Goal: Book appointment/travel/reservation

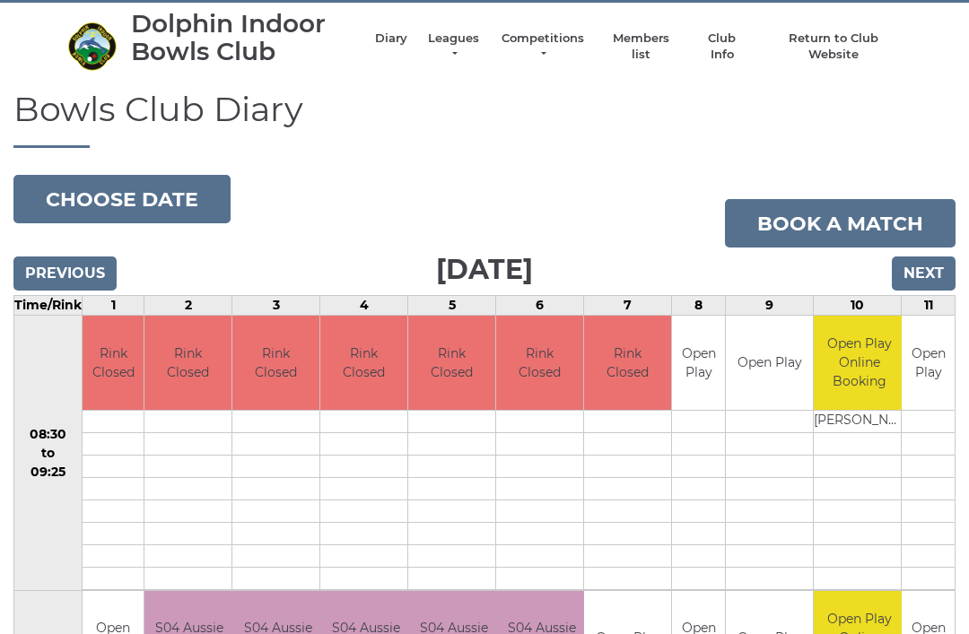
scroll to position [45, 0]
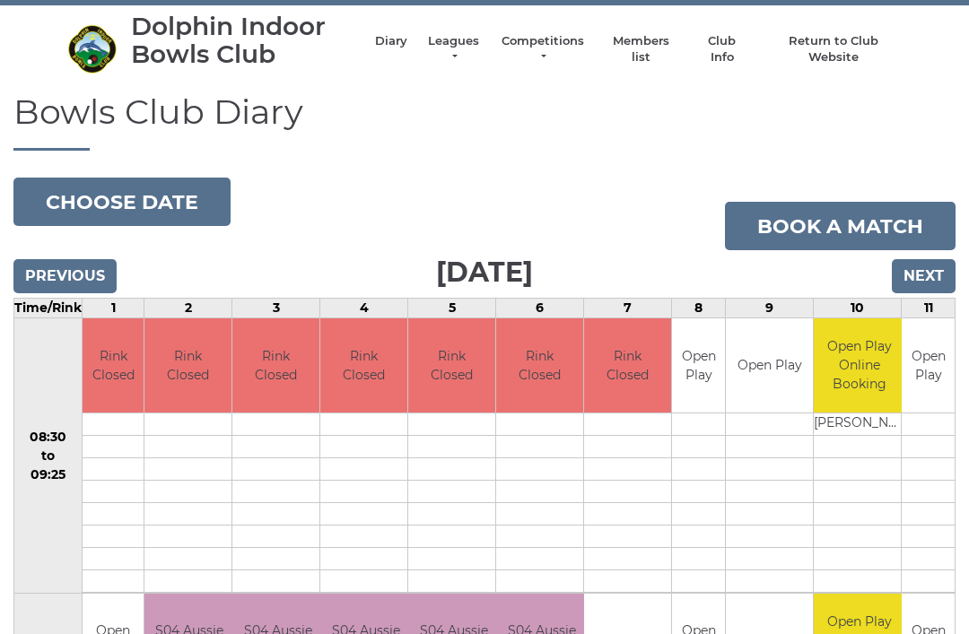
click at [929, 263] on input "Next" at bounding box center [924, 276] width 64 height 34
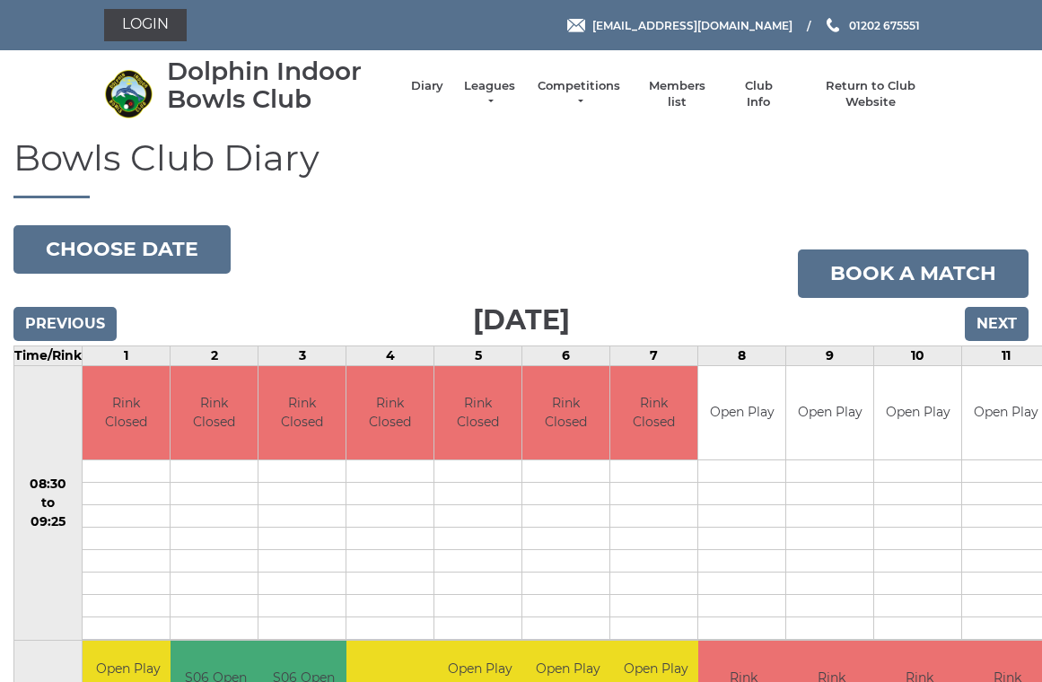
click at [64, 318] on input "Previous" at bounding box center [64, 324] width 103 height 34
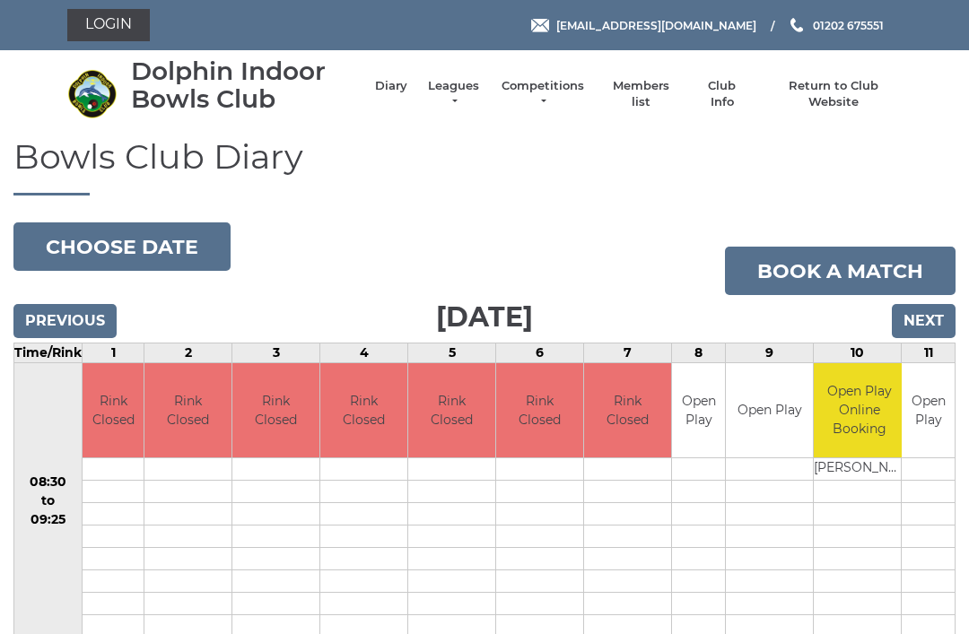
click at [935, 317] on input "Next" at bounding box center [924, 321] width 64 height 34
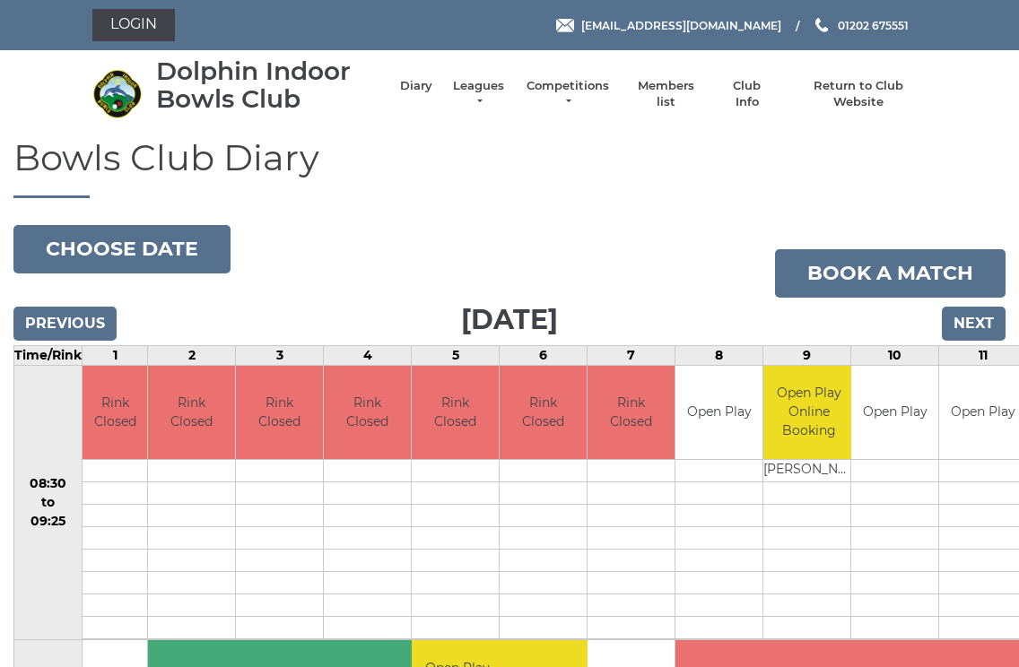
scroll to position [456, 0]
